Goal: Information Seeking & Learning: Find specific fact

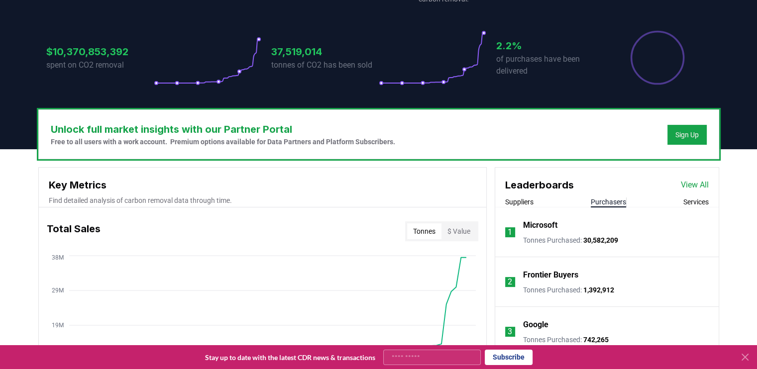
scroll to position [199, 0]
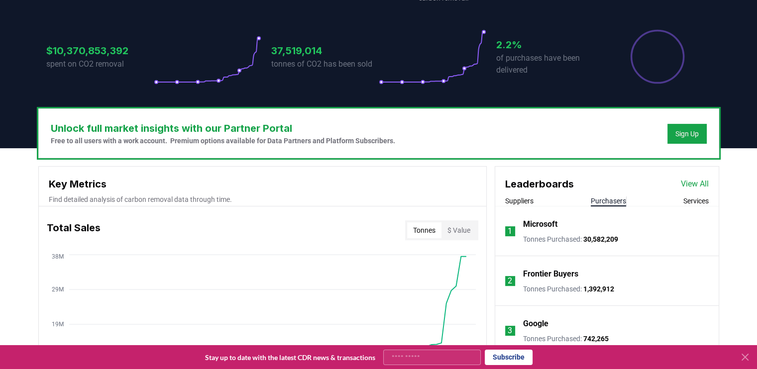
click at [550, 227] on p "Microsoft" at bounding box center [540, 224] width 34 height 12
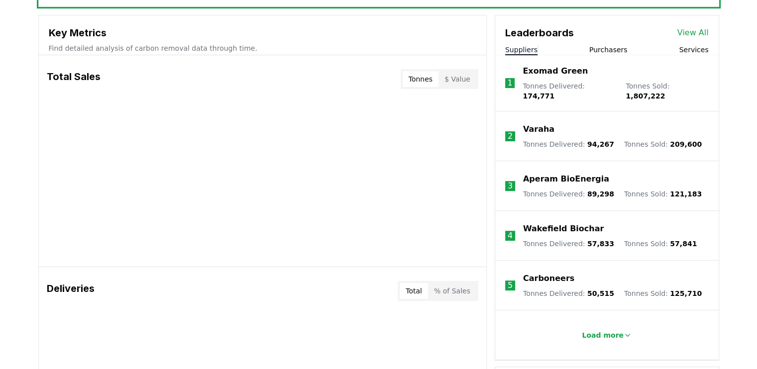
scroll to position [299, 0]
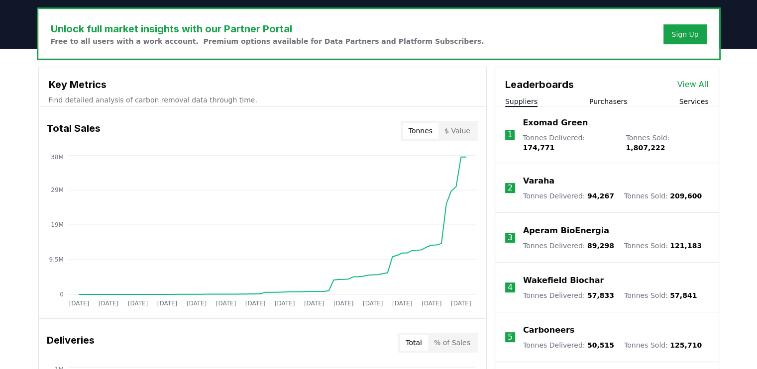
click at [611, 100] on button "Purchasers" at bounding box center [608, 102] width 38 height 10
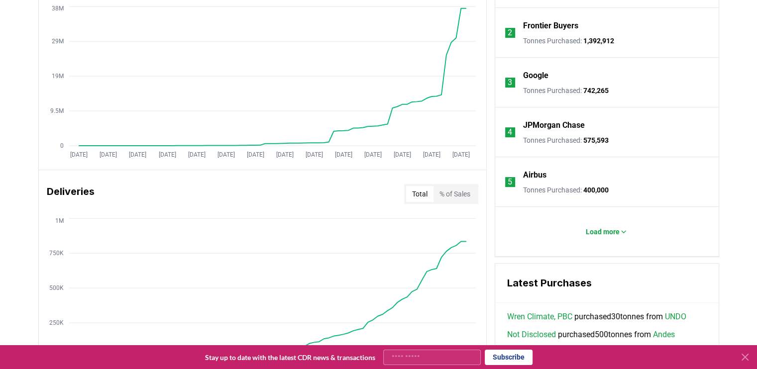
scroll to position [448, 0]
click at [597, 228] on p "Load more" at bounding box center [603, 231] width 34 height 10
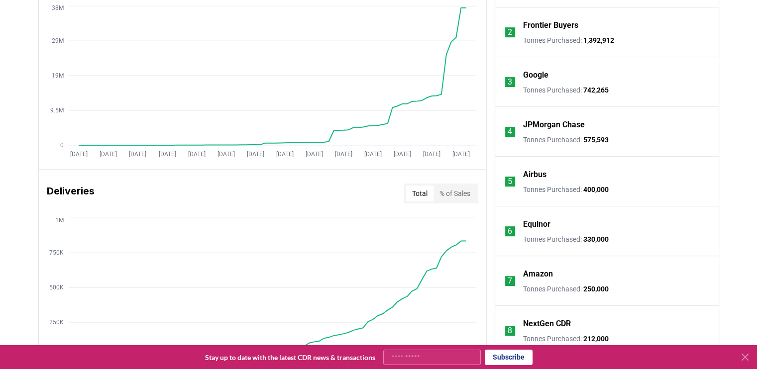
scroll to position [498, 0]
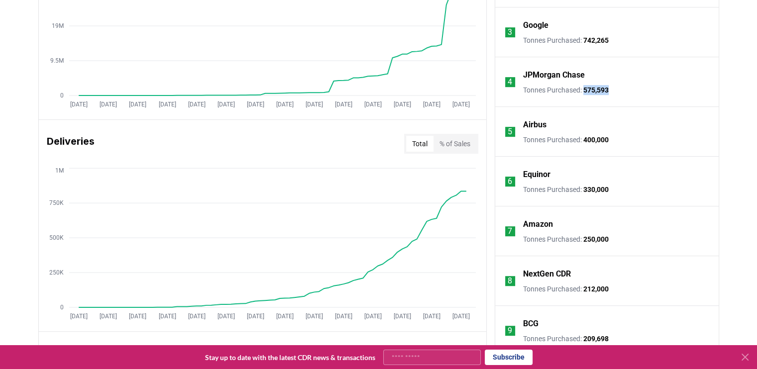
drag, startPoint x: 584, startPoint y: 92, endPoint x: 610, endPoint y: 90, distance: 25.4
click at [610, 90] on li "4 JPMorgan Chase Tonnes Purchased : 575,593" at bounding box center [606, 82] width 223 height 50
copy span "575,593"
click at [656, 171] on li "6 Equinor Tonnes Purchased : 330,000" at bounding box center [606, 182] width 223 height 50
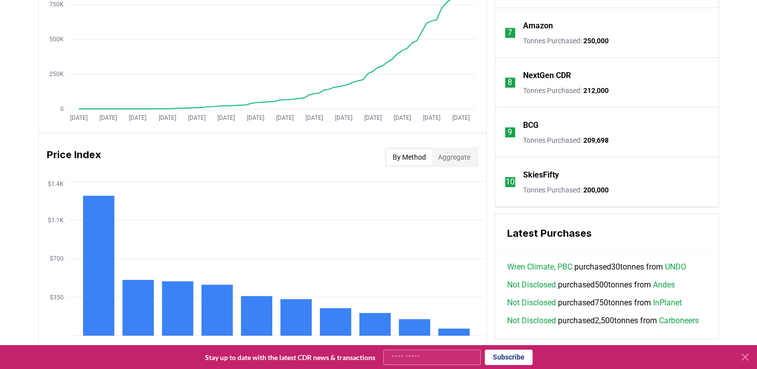
scroll to position [697, 0]
